Goal: Information Seeking & Learning: Learn about a topic

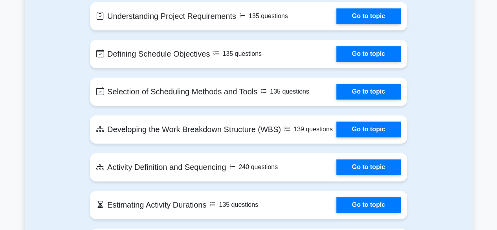
scroll to position [393, 0]
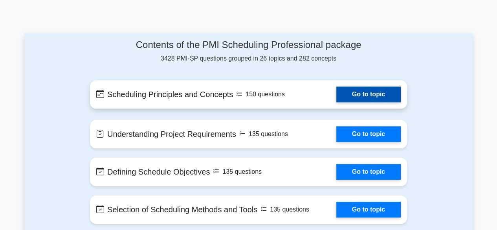
click at [372, 99] on link "Go to topic" at bounding box center [368, 94] width 64 height 16
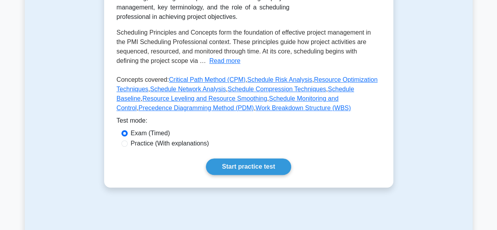
scroll to position [196, 0]
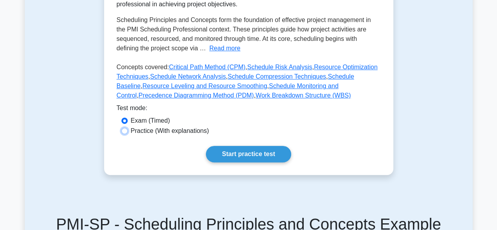
click at [126, 133] on input "Practice (With explanations)" at bounding box center [124, 131] width 6 height 6
radio input "true"
click at [220, 151] on link "Start practice test" at bounding box center [248, 154] width 85 height 16
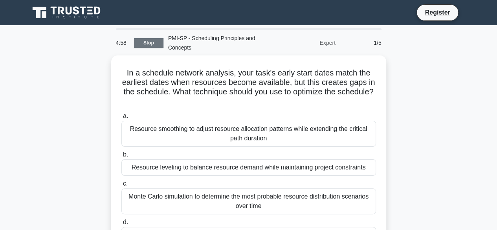
click at [155, 42] on link "Stop" at bounding box center [148, 43] width 29 height 10
